Goal: Information Seeking & Learning: Learn about a topic

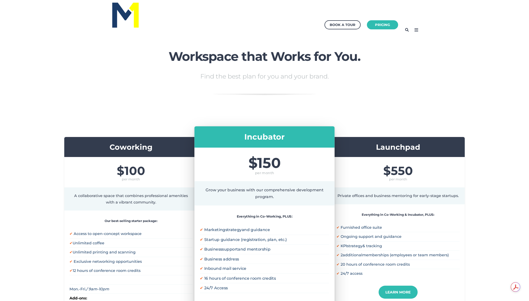
click at [418, 30] on icon at bounding box center [416, 30] width 8 height 8
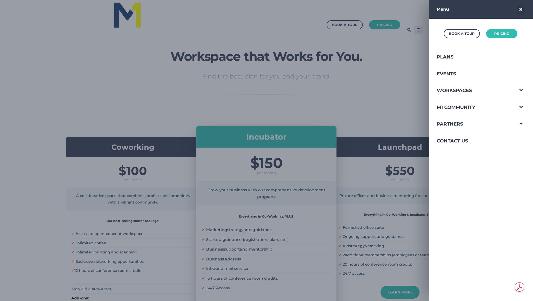
click at [442, 12] on span "Menu" at bounding box center [470, 9] width 66 height 7
click at [448, 110] on link "M1 Community" at bounding box center [471, 107] width 85 height 17
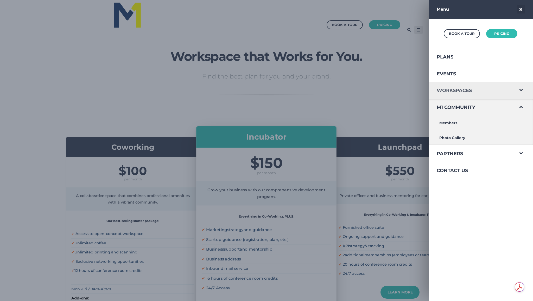
click at [448, 91] on link "Workspaces" at bounding box center [471, 90] width 85 height 17
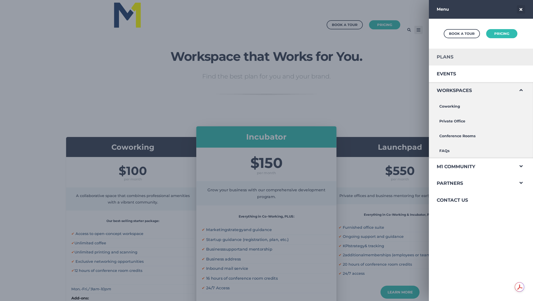
click at [443, 52] on link "Plans" at bounding box center [471, 57] width 85 height 17
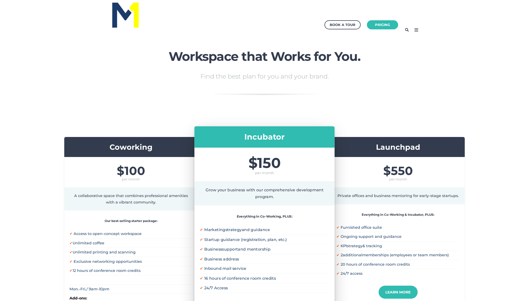
click at [120, 8] on img at bounding box center [125, 15] width 29 height 28
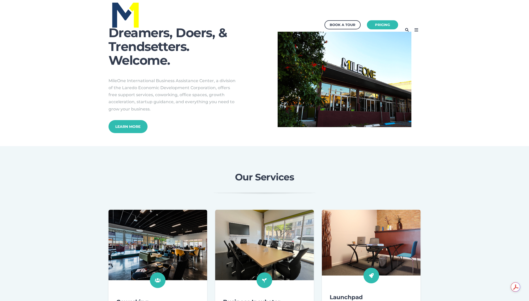
drag, startPoint x: 104, startPoint y: 80, endPoint x: 169, endPoint y: 111, distance: 72.8
click at [169, 111] on div "Dreamers, Doers, & Trendsetters. Welcome. MileOne International Business Assist…" at bounding box center [265, 79] width 328 height 107
copy span "MileOne International Business Assistance Center, a division of the Laredo Econ…"
